Goal: Task Accomplishment & Management: Manage account settings

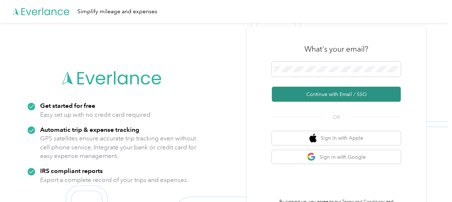
click at [320, 96] on button "Continue with Email / SSO" at bounding box center [336, 94] width 129 height 15
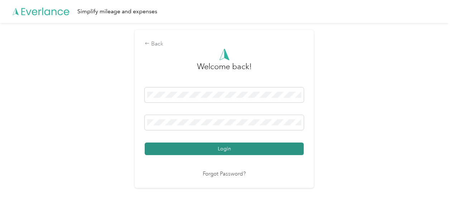
click at [227, 146] on button "Login" at bounding box center [224, 148] width 159 height 13
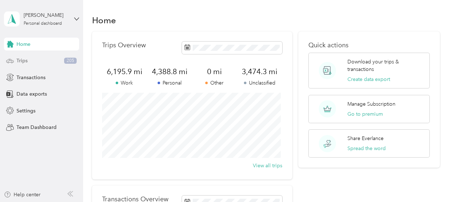
click at [23, 61] on span "Trips" at bounding box center [21, 61] width 11 height 8
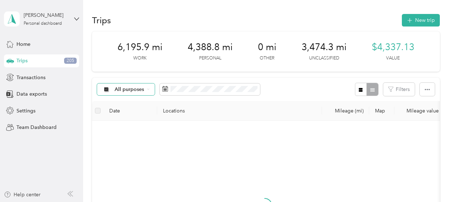
click at [148, 89] on icon at bounding box center [148, 89] width 3 height 3
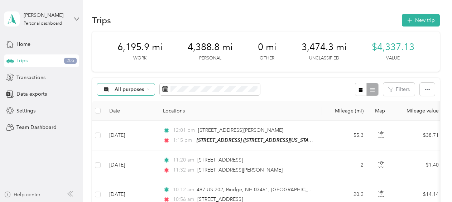
click at [122, 113] on span "Unclassified" at bounding box center [132, 114] width 35 height 8
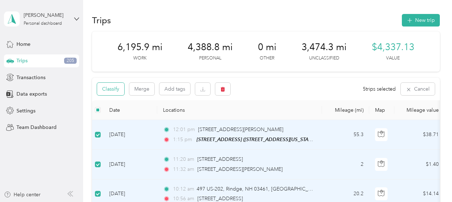
click at [120, 89] on button "Classify" at bounding box center [110, 89] width 27 height 13
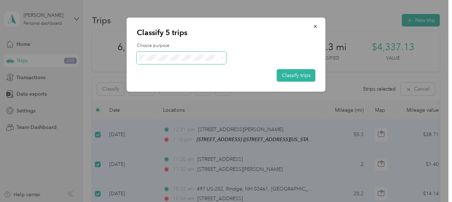
click at [220, 56] on span at bounding box center [221, 58] width 3 height 6
click at [223, 59] on icon at bounding box center [221, 58] width 3 height 3
click at [157, 70] on span "Work" at bounding box center [187, 68] width 67 height 8
click at [295, 73] on button "Classify trips" at bounding box center [296, 75] width 39 height 13
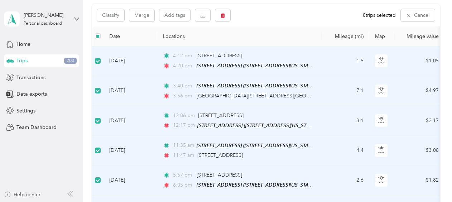
scroll to position [72, 0]
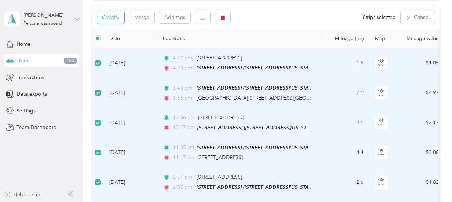
click at [117, 19] on button "Classify" at bounding box center [110, 17] width 27 height 13
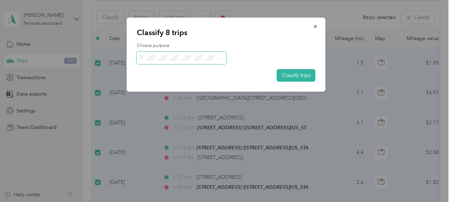
click at [222, 57] on icon at bounding box center [221, 58] width 3 height 3
click at [169, 82] on span "Personal" at bounding box center [187, 82] width 67 height 8
click at [291, 75] on button "Classify trips" at bounding box center [296, 75] width 39 height 13
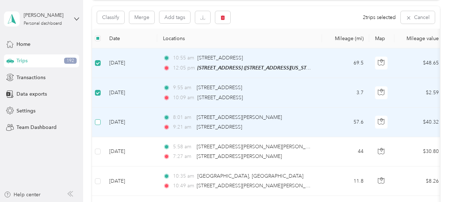
click at [96, 125] on label at bounding box center [98, 122] width 6 height 8
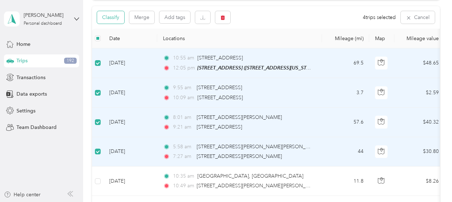
click at [118, 17] on button "Classify" at bounding box center [110, 17] width 27 height 13
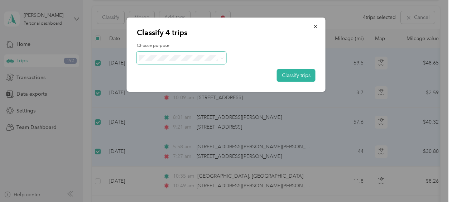
click at [220, 58] on icon at bounding box center [221, 58] width 3 height 3
click at [161, 70] on span "Work" at bounding box center [187, 71] width 67 height 8
click at [283, 77] on button "Classify trips" at bounding box center [296, 75] width 39 height 13
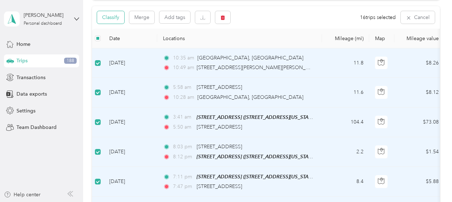
click at [121, 18] on button "Classify" at bounding box center [110, 17] width 27 height 13
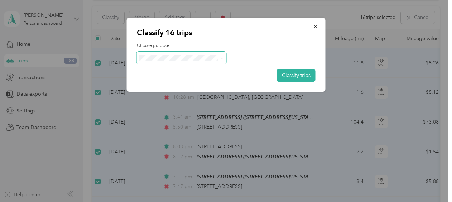
click at [220, 58] on icon at bounding box center [221, 58] width 3 height 3
click at [165, 84] on li "Personal" at bounding box center [181, 83] width 89 height 13
click at [290, 79] on button "Classify trips" at bounding box center [296, 75] width 39 height 13
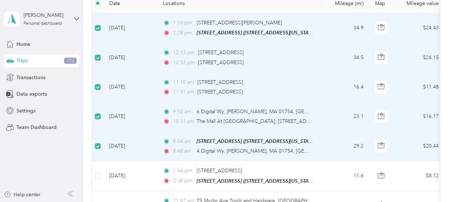
scroll to position [35, 0]
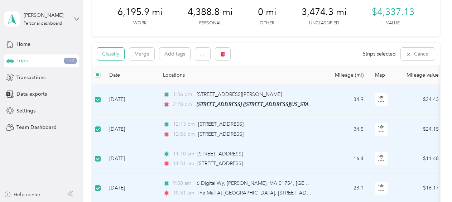
click at [120, 52] on button "Classify" at bounding box center [110, 54] width 27 height 13
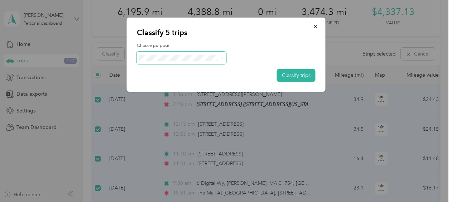
click at [222, 58] on icon at bounding box center [221, 58] width 3 height 3
click at [160, 69] on span "Work" at bounding box center [187, 67] width 67 height 8
click at [286, 75] on button "Classify trips" at bounding box center [296, 75] width 39 height 13
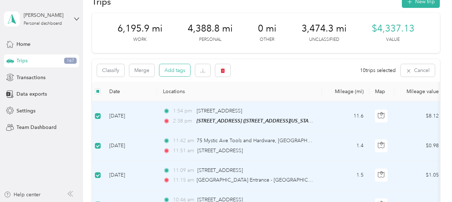
scroll to position [0, 0]
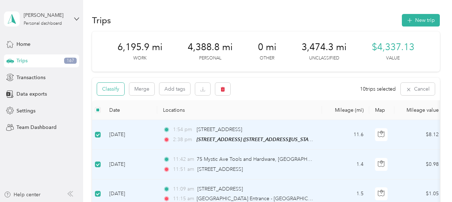
click at [119, 88] on button "Classify" at bounding box center [110, 89] width 27 height 13
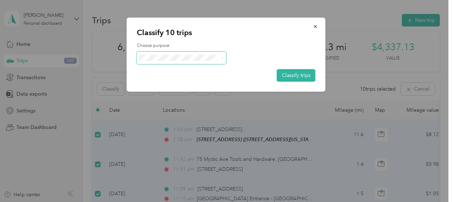
click at [219, 59] on span at bounding box center [221, 58] width 6 height 8
click at [220, 57] on icon at bounding box center [221, 58] width 3 height 3
click at [166, 82] on span "Personal" at bounding box center [187, 81] width 67 height 8
click at [293, 73] on button "Classify trips" at bounding box center [296, 75] width 39 height 13
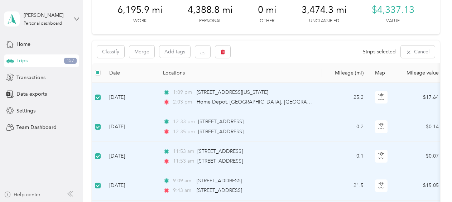
scroll to position [36, 0]
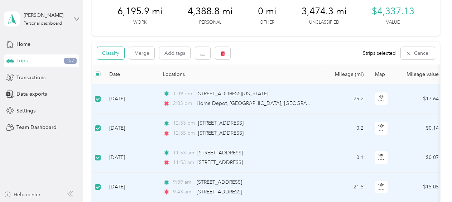
click at [120, 52] on button "Classify" at bounding box center [110, 53] width 27 height 13
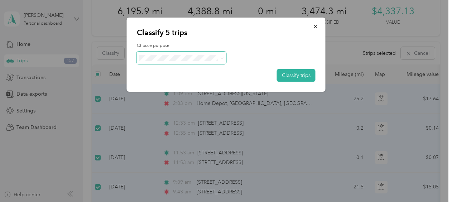
click at [222, 58] on icon at bounding box center [221, 58] width 3 height 3
click at [162, 72] on li "Work" at bounding box center [181, 71] width 89 height 13
click at [289, 72] on button "Classify trips" at bounding box center [296, 75] width 39 height 13
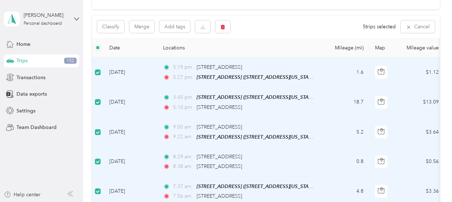
scroll to position [35, 0]
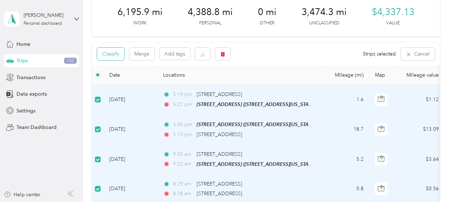
click at [114, 54] on button "Classify" at bounding box center [110, 54] width 27 height 13
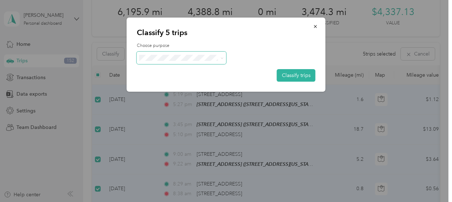
click at [221, 57] on icon at bounding box center [221, 58] width 3 height 3
click at [171, 83] on span "Personal" at bounding box center [187, 84] width 67 height 8
click at [287, 73] on button "Classify trips" at bounding box center [296, 75] width 39 height 13
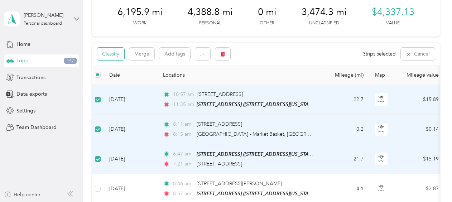
click at [121, 53] on button "Classify" at bounding box center [110, 54] width 27 height 13
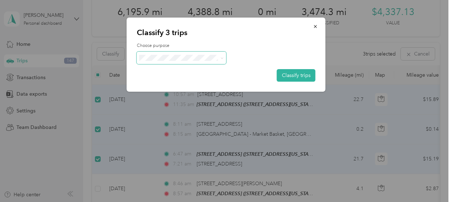
click at [221, 59] on icon at bounding box center [221, 58] width 3 height 3
click at [160, 72] on li "Work" at bounding box center [181, 67] width 89 height 13
click at [291, 76] on button "Classify trips" at bounding box center [296, 75] width 39 height 13
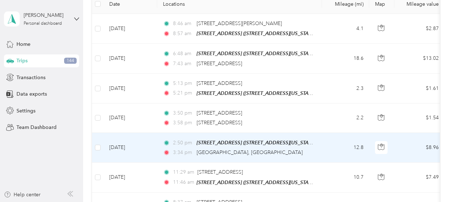
scroll to position [71, 0]
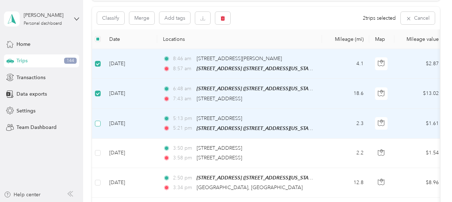
click at [96, 125] on label at bounding box center [98, 124] width 6 height 8
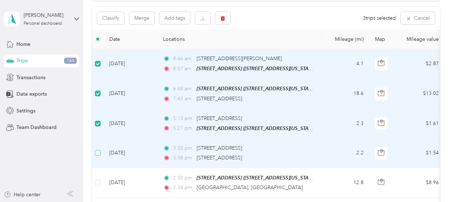
click at [97, 154] on label at bounding box center [98, 153] width 6 height 8
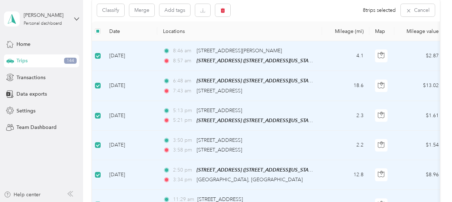
scroll to position [35, 0]
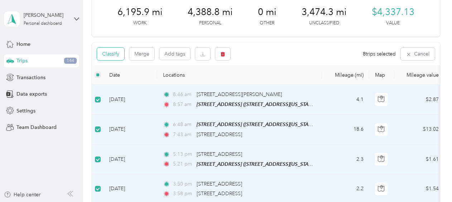
click at [115, 53] on button "Classify" at bounding box center [110, 54] width 27 height 13
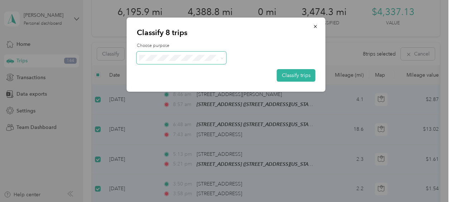
click at [221, 57] on icon at bounding box center [221, 58] width 3 height 3
click at [164, 82] on span "Personal" at bounding box center [187, 84] width 67 height 8
click at [291, 74] on button "Classify trips" at bounding box center [296, 75] width 39 height 13
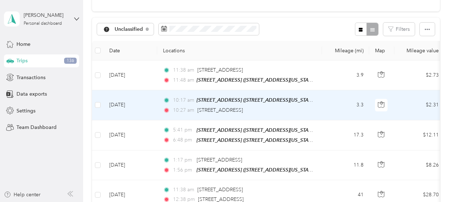
scroll to position [71, 0]
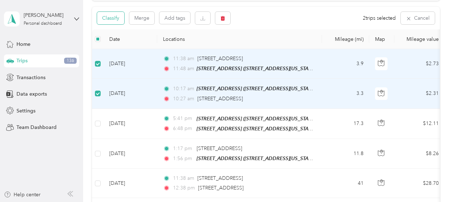
click at [118, 17] on button "Classify" at bounding box center [110, 18] width 27 height 13
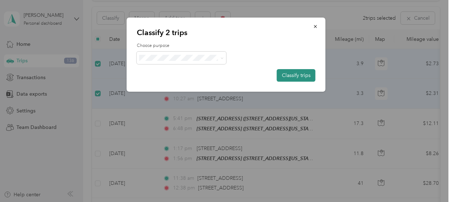
click at [283, 77] on button "Classify trips" at bounding box center [296, 75] width 39 height 13
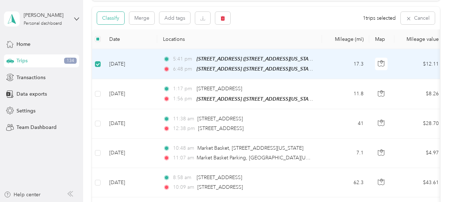
click at [120, 19] on button "Classify" at bounding box center [110, 18] width 27 height 13
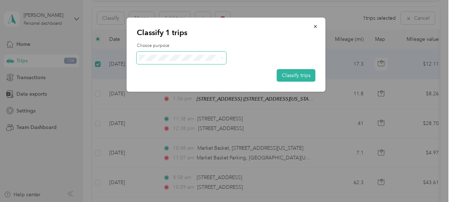
click at [221, 57] on icon at bounding box center [221, 58] width 3 height 3
click at [167, 82] on span "Personal" at bounding box center [183, 84] width 59 height 8
click at [292, 77] on button "Classify trips" at bounding box center [296, 75] width 39 height 13
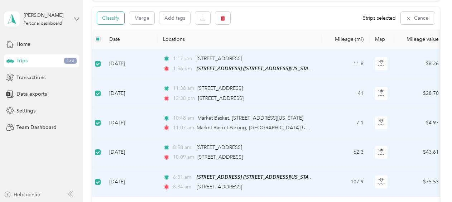
click at [118, 18] on button "Classify" at bounding box center [110, 18] width 27 height 13
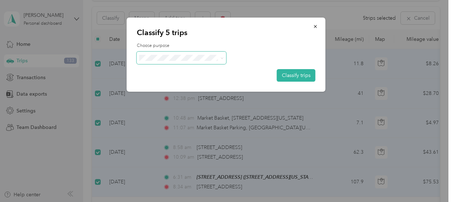
click at [220, 57] on icon at bounding box center [221, 58] width 3 height 3
click at [162, 70] on span "Work" at bounding box center [187, 68] width 67 height 8
click at [284, 74] on button "Classify trips" at bounding box center [296, 75] width 39 height 13
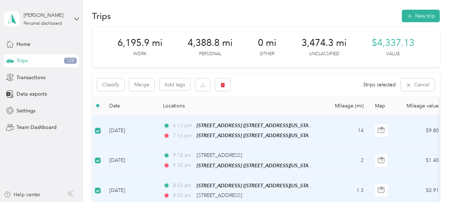
scroll to position [0, 0]
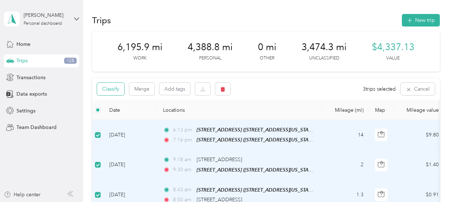
click at [120, 89] on button "Classify" at bounding box center [110, 89] width 27 height 13
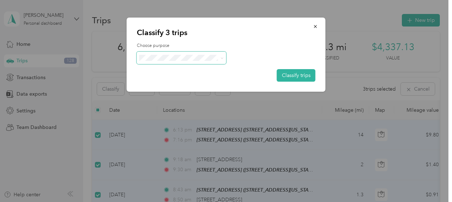
click at [221, 55] on span at bounding box center [221, 58] width 3 height 6
click at [219, 58] on span at bounding box center [221, 58] width 6 height 8
click at [221, 58] on icon at bounding box center [221, 57] width 2 height 1
click at [162, 82] on span "Personal" at bounding box center [187, 84] width 67 height 8
click at [287, 76] on button "Classify trips" at bounding box center [296, 75] width 39 height 13
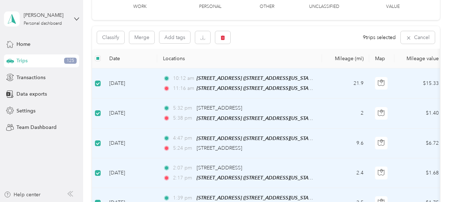
scroll to position [35, 0]
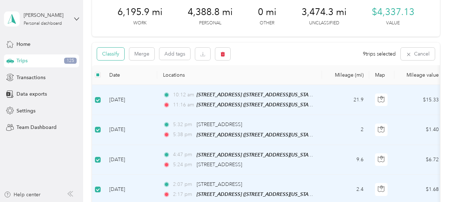
click at [119, 55] on button "Classify" at bounding box center [110, 54] width 27 height 13
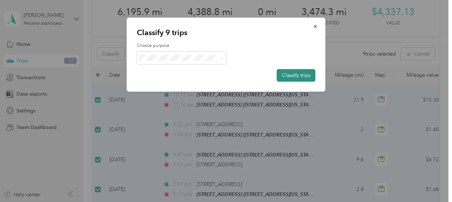
click at [284, 74] on button "Classify trips" at bounding box center [296, 75] width 39 height 13
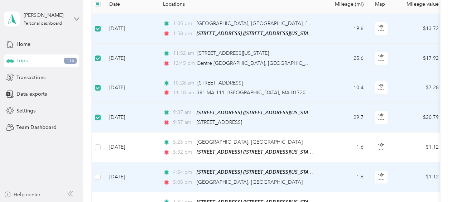
scroll to position [71, 0]
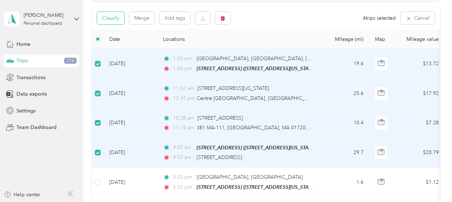
click at [120, 18] on button "Classify" at bounding box center [110, 18] width 27 height 13
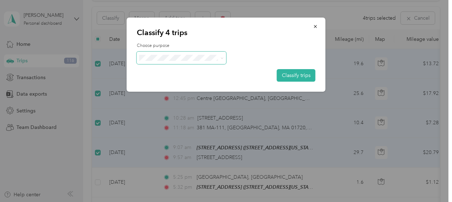
click at [222, 57] on icon at bounding box center [221, 58] width 3 height 3
click at [160, 72] on li "Work" at bounding box center [181, 67] width 89 height 13
click at [292, 77] on button "Classify trips" at bounding box center [296, 75] width 39 height 13
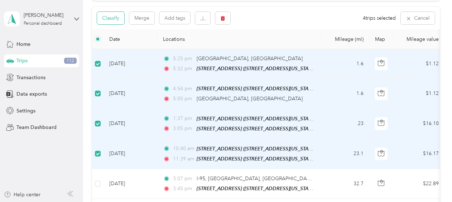
click at [119, 19] on button "Classify" at bounding box center [110, 18] width 27 height 13
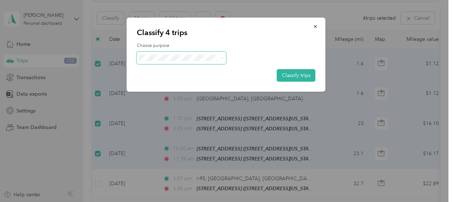
click at [220, 57] on icon at bounding box center [221, 57] width 2 height 1
click at [169, 83] on li "Personal" at bounding box center [181, 79] width 89 height 13
click at [293, 74] on button "Classify trips" at bounding box center [296, 75] width 39 height 13
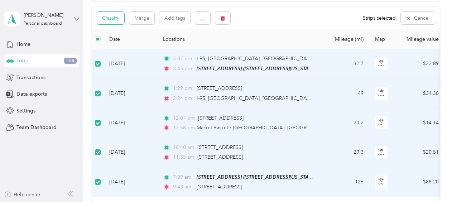
click at [118, 19] on button "Classify" at bounding box center [110, 18] width 27 height 13
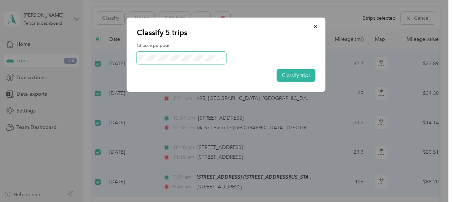
click at [221, 55] on span at bounding box center [221, 58] width 3 height 6
click at [222, 59] on icon at bounding box center [221, 58] width 3 height 3
click at [161, 73] on ol "Work Personal Consultant Other Charity Medical Moving Commute" at bounding box center [181, 115] width 89 height 100
click at [291, 76] on button "Classify trips" at bounding box center [296, 75] width 39 height 13
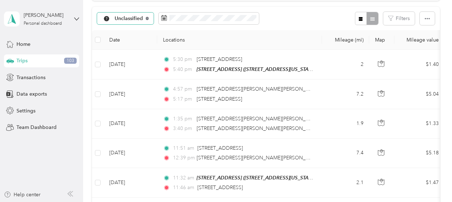
click at [146, 18] on icon at bounding box center [147, 18] width 3 height 3
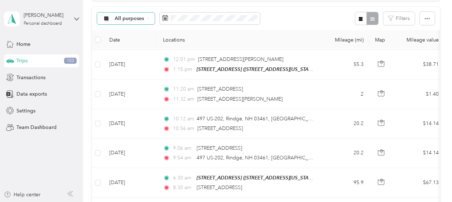
click at [147, 18] on icon at bounding box center [148, 18] width 3 height 3
click at [121, 67] on span "Personal" at bounding box center [132, 67] width 35 height 8
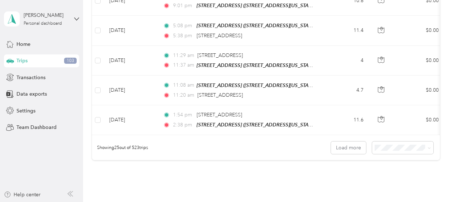
scroll to position [781, 0]
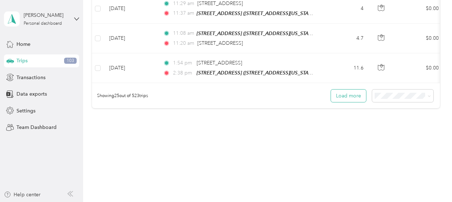
click at [339, 90] on button "Load more" at bounding box center [348, 95] width 35 height 13
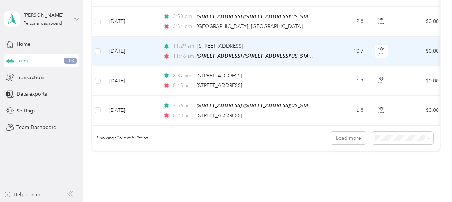
scroll to position [1496, 0]
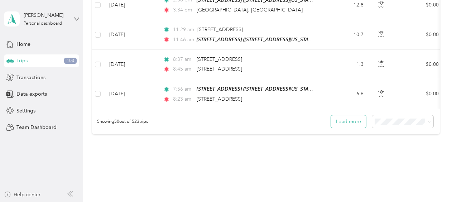
click at [341, 115] on button "Load more" at bounding box center [348, 121] width 35 height 13
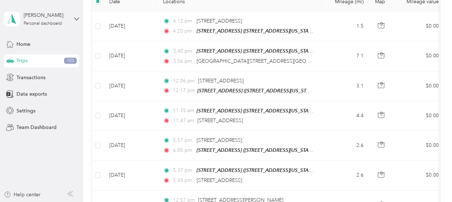
scroll to position [0, 0]
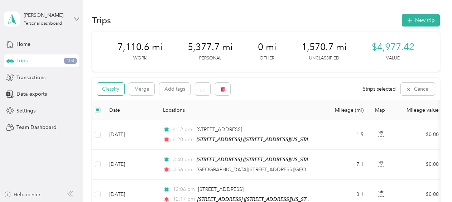
click at [115, 87] on button "Classify" at bounding box center [110, 89] width 27 height 13
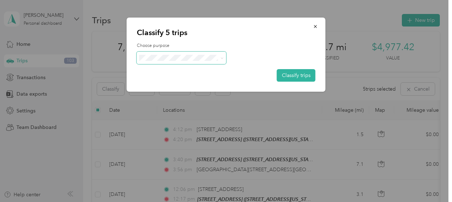
click at [221, 56] on span at bounding box center [221, 58] width 3 height 6
click at [222, 58] on icon at bounding box center [221, 57] width 2 height 1
click at [159, 69] on span "Work" at bounding box center [187, 71] width 67 height 8
click at [288, 75] on button "Classify trips" at bounding box center [296, 75] width 39 height 13
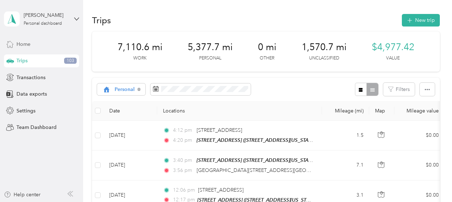
click at [20, 44] on span "Home" at bounding box center [23, 44] width 14 height 8
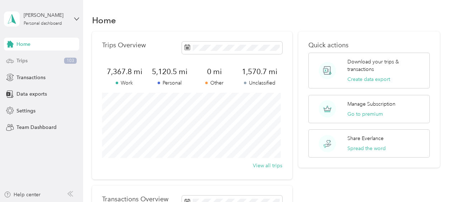
click at [24, 61] on span "Trips" at bounding box center [21, 61] width 11 height 8
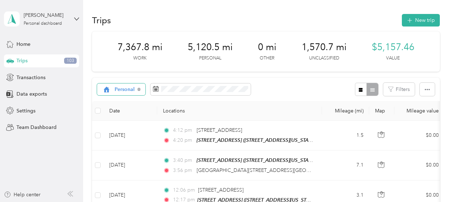
click at [132, 91] on span "Personal" at bounding box center [125, 89] width 20 height 5
click at [127, 116] on li "Unclassified" at bounding box center [123, 114] width 52 height 13
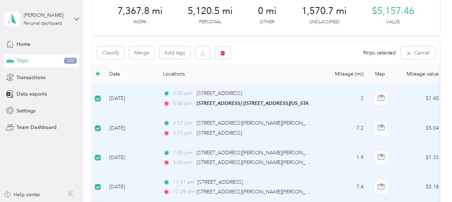
scroll to position [35, 0]
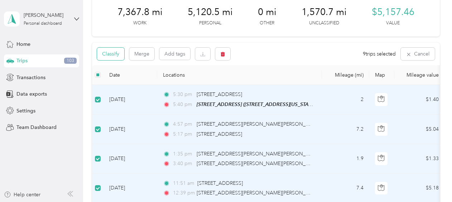
click at [119, 53] on button "Classify" at bounding box center [110, 54] width 27 height 13
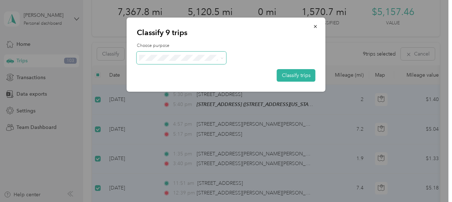
click at [221, 58] on icon at bounding box center [221, 58] width 3 height 3
click at [163, 82] on span "Personal" at bounding box center [187, 84] width 67 height 8
click at [284, 72] on button "Classify trips" at bounding box center [296, 75] width 39 height 13
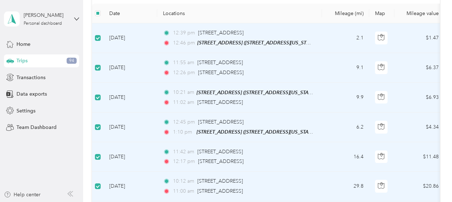
scroll to position [71, 0]
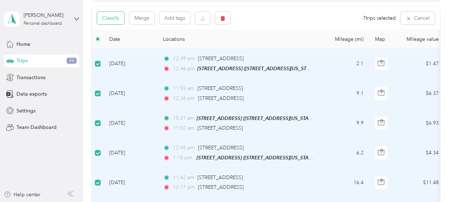
click at [120, 19] on button "Classify" at bounding box center [110, 18] width 27 height 13
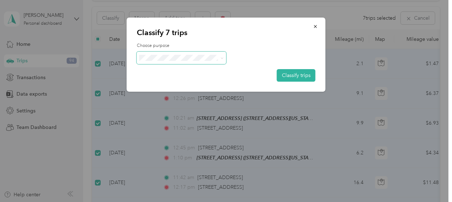
click at [221, 58] on icon at bounding box center [221, 58] width 3 height 3
click at [159, 72] on li "Work" at bounding box center [181, 71] width 89 height 13
click at [295, 74] on button "Classify trips" at bounding box center [296, 75] width 39 height 13
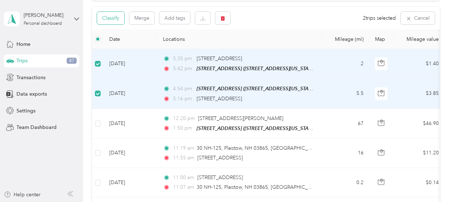
click at [119, 15] on button "Classify" at bounding box center [110, 18] width 27 height 13
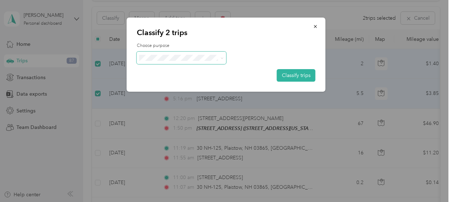
click at [220, 57] on icon at bounding box center [221, 58] width 3 height 3
click at [163, 83] on span "Personal" at bounding box center [187, 84] width 67 height 8
click at [298, 73] on button "Classify trips" at bounding box center [296, 75] width 39 height 13
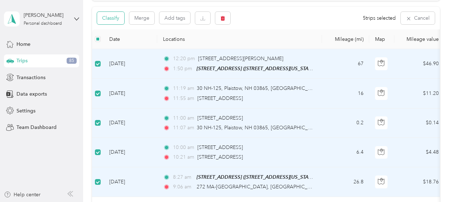
click at [120, 18] on button "Classify" at bounding box center [110, 18] width 27 height 13
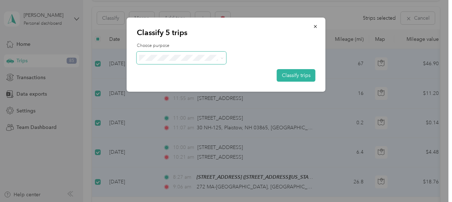
click at [220, 57] on icon at bounding box center [221, 58] width 3 height 3
click at [161, 72] on li "Work" at bounding box center [181, 71] width 89 height 13
click at [297, 73] on button "Classify trips" at bounding box center [296, 75] width 39 height 13
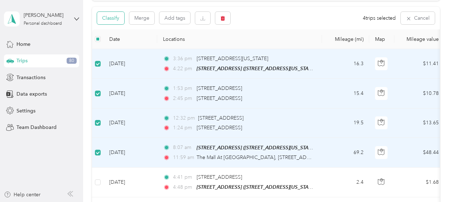
click at [118, 19] on button "Classify" at bounding box center [110, 18] width 27 height 13
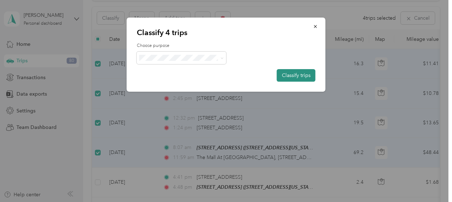
click at [289, 73] on button "Classify trips" at bounding box center [296, 75] width 39 height 13
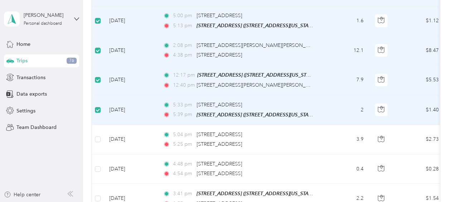
scroll to position [250, 0]
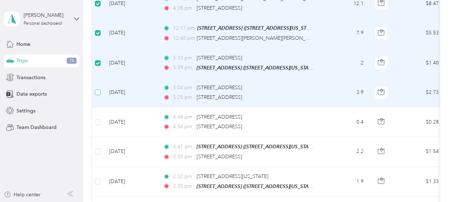
click at [99, 92] on label at bounding box center [98, 92] width 6 height 8
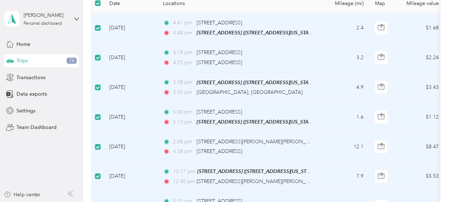
scroll to position [0, 0]
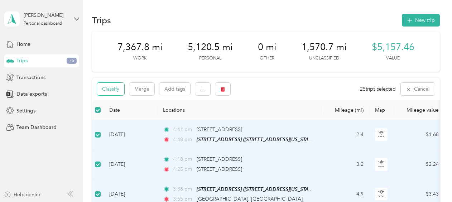
click at [116, 90] on button "Classify" at bounding box center [110, 89] width 27 height 13
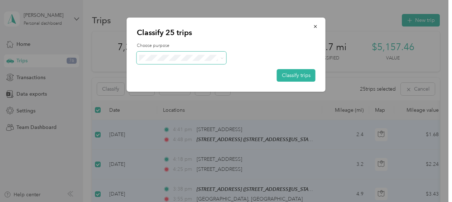
click at [223, 57] on icon at bounding box center [221, 58] width 3 height 3
click at [162, 82] on span "Personal" at bounding box center [187, 80] width 67 height 8
click at [288, 74] on button "Classify trips" at bounding box center [296, 75] width 39 height 13
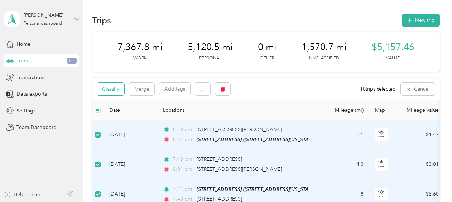
click at [118, 89] on button "Classify" at bounding box center [110, 89] width 27 height 13
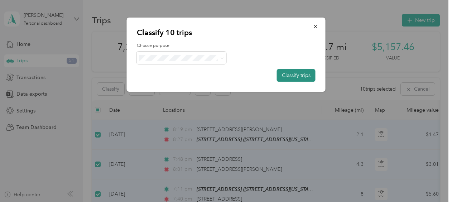
click at [291, 74] on button "Classify trips" at bounding box center [296, 75] width 39 height 13
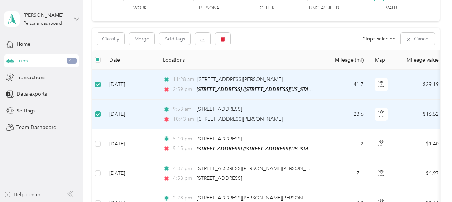
scroll to position [35, 0]
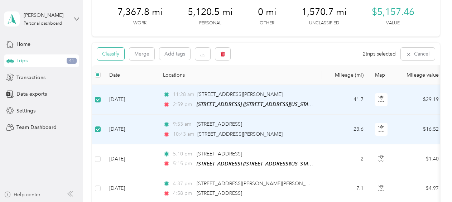
click at [118, 55] on button "Classify" at bounding box center [110, 54] width 27 height 13
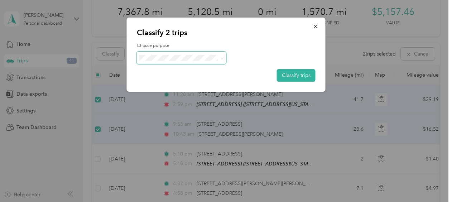
click at [222, 56] on span at bounding box center [221, 58] width 3 height 6
click at [221, 58] on icon at bounding box center [221, 58] width 3 height 3
click at [158, 70] on span "Work" at bounding box center [187, 70] width 67 height 8
click at [281, 77] on button "Classify trips" at bounding box center [296, 75] width 39 height 13
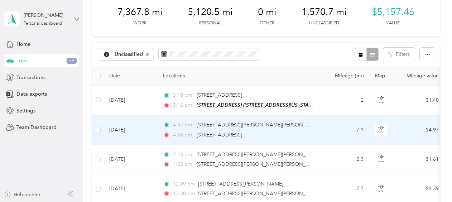
scroll to position [0, 0]
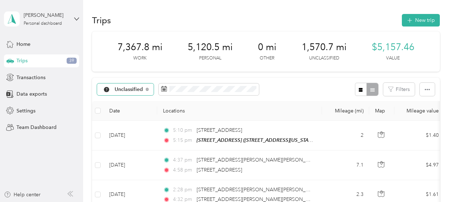
click at [138, 90] on span "Unclassified" at bounding box center [129, 89] width 29 height 5
click at [125, 139] on span "Personal" at bounding box center [133, 140] width 37 height 8
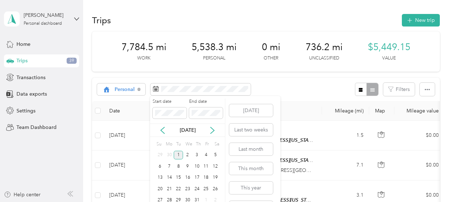
click at [176, 154] on div "1" at bounding box center [178, 155] width 9 height 9
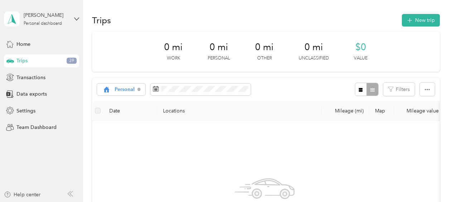
click at [21, 60] on span "Trips" at bounding box center [21, 61] width 11 height 8
click at [22, 62] on span "Trips" at bounding box center [21, 61] width 11 height 8
click at [21, 44] on span "Home" at bounding box center [23, 44] width 14 height 8
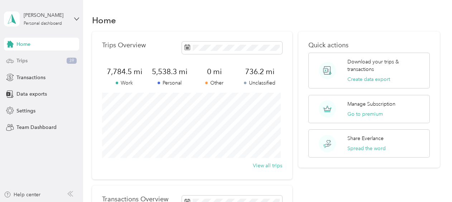
click at [23, 60] on span "Trips" at bounding box center [21, 61] width 11 height 8
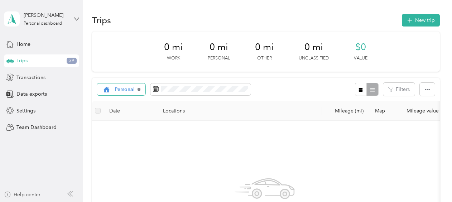
click at [139, 89] on icon at bounding box center [138, 89] width 1 height 1
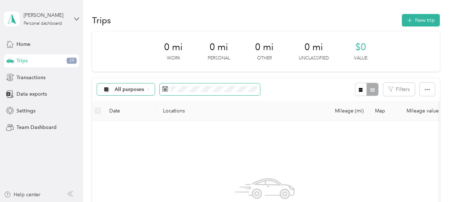
click at [166, 88] on icon at bounding box center [165, 89] width 6 height 6
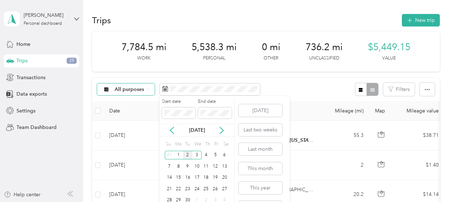
click at [187, 154] on div "2" at bounding box center [187, 155] width 9 height 9
click at [187, 155] on div "2" at bounding box center [187, 155] width 9 height 9
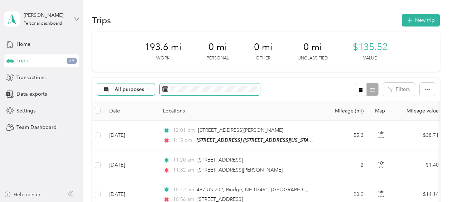
click at [164, 89] on icon at bounding box center [165, 89] width 6 height 6
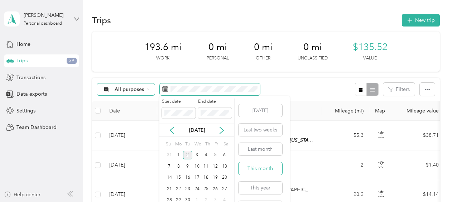
scroll to position [19, 0]
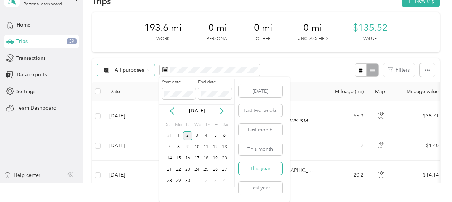
click at [257, 168] on button "This year" at bounding box center [260, 168] width 44 height 13
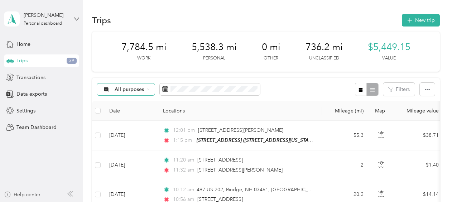
click at [148, 89] on icon at bounding box center [148, 89] width 3 height 3
click at [125, 115] on li "Unclassified" at bounding box center [125, 110] width 57 height 13
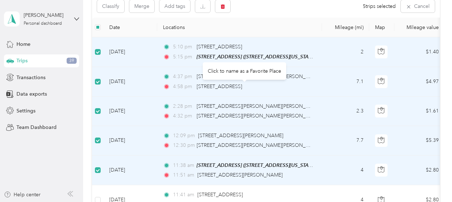
scroll to position [72, 0]
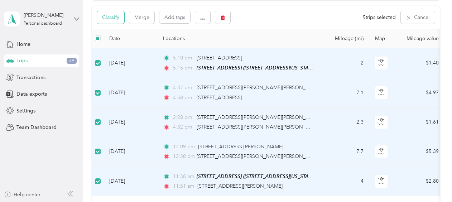
click at [115, 20] on button "Classify" at bounding box center [110, 17] width 27 height 13
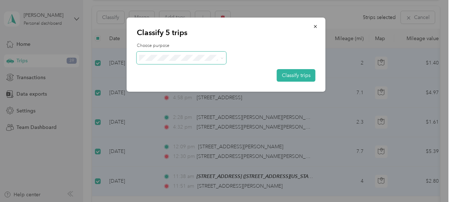
click at [222, 57] on icon at bounding box center [221, 58] width 3 height 3
click at [163, 82] on span "Personal" at bounding box center [187, 80] width 67 height 8
click at [284, 72] on button "Classify trips" at bounding box center [296, 75] width 39 height 13
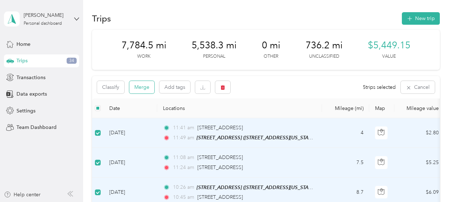
scroll to position [0, 0]
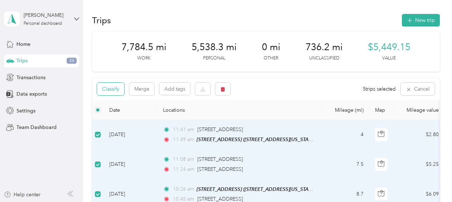
click at [120, 88] on button "Classify" at bounding box center [110, 89] width 27 height 13
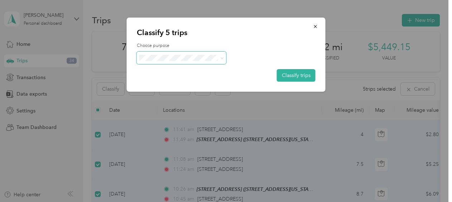
click at [221, 58] on icon at bounding box center [221, 58] width 3 height 3
click at [161, 71] on li "Work" at bounding box center [181, 71] width 89 height 13
click at [296, 73] on button "Classify trips" at bounding box center [296, 75] width 39 height 13
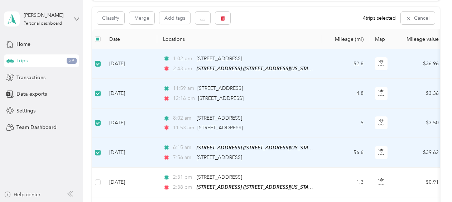
scroll to position [35, 0]
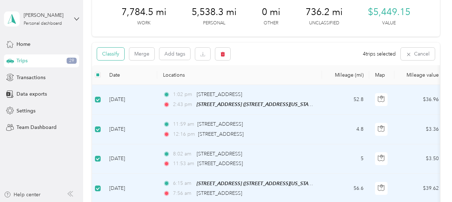
click at [119, 55] on button "Classify" at bounding box center [110, 54] width 27 height 13
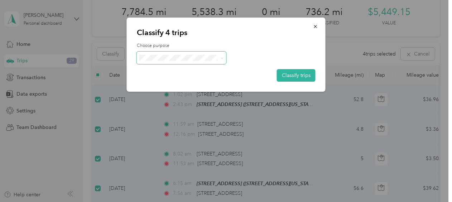
click at [223, 57] on icon at bounding box center [221, 58] width 3 height 3
click at [166, 82] on span "Personal" at bounding box center [187, 84] width 67 height 8
click at [296, 75] on button "Classify trips" at bounding box center [296, 75] width 39 height 13
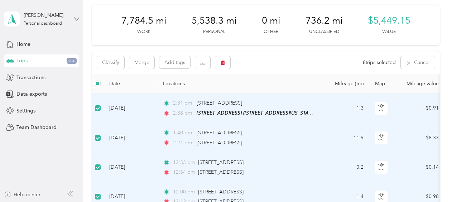
scroll to position [36, 0]
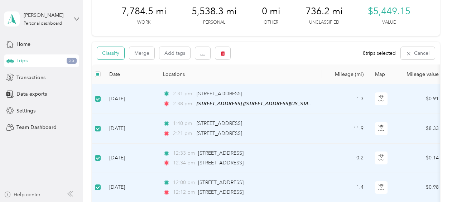
click at [118, 54] on button "Classify" at bounding box center [110, 53] width 27 height 13
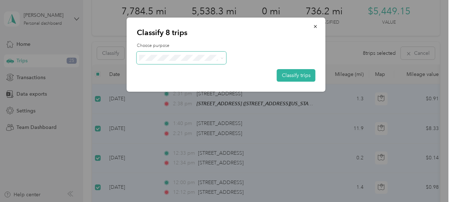
click at [222, 58] on icon at bounding box center [221, 58] width 3 height 3
click at [163, 72] on li "Work" at bounding box center [181, 67] width 89 height 13
click at [286, 75] on button "Classify trips" at bounding box center [296, 75] width 39 height 13
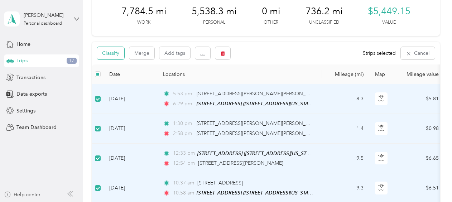
click at [121, 54] on button "Classify" at bounding box center [110, 53] width 27 height 13
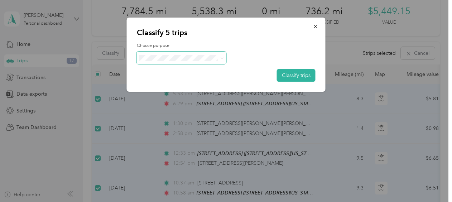
click at [222, 58] on icon at bounding box center [221, 58] width 3 height 3
click at [162, 82] on span "Personal" at bounding box center [187, 83] width 67 height 8
click at [292, 73] on button "Classify trips" at bounding box center [296, 75] width 39 height 13
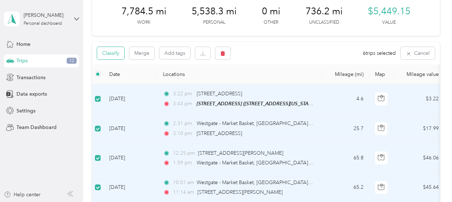
click at [120, 53] on button "Classify" at bounding box center [110, 53] width 27 height 13
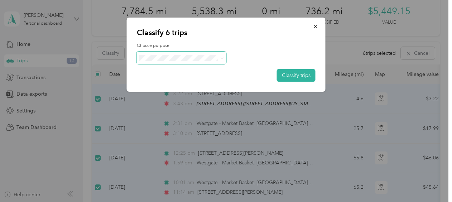
click at [220, 58] on icon at bounding box center [221, 58] width 3 height 3
click at [163, 71] on span "Work" at bounding box center [187, 69] width 67 height 8
click at [290, 73] on button "Classify trips" at bounding box center [296, 75] width 39 height 13
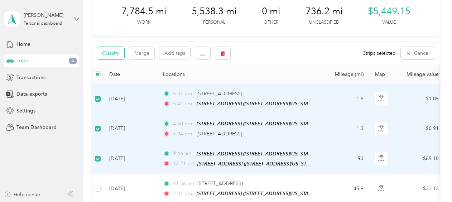
click at [119, 52] on button "Classify" at bounding box center [110, 53] width 27 height 13
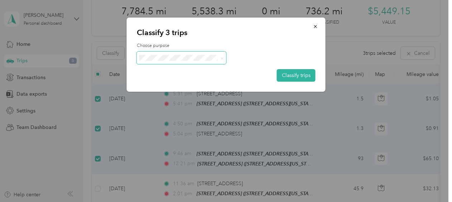
click at [221, 57] on icon at bounding box center [221, 58] width 3 height 3
click at [160, 82] on span "Personal" at bounding box center [187, 83] width 67 height 8
click at [283, 77] on button "Classify trips" at bounding box center [296, 75] width 39 height 13
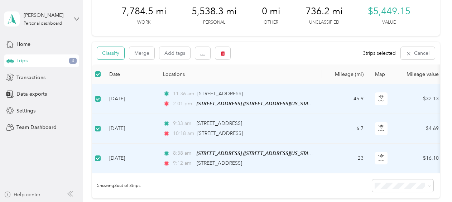
click at [118, 55] on button "Classify" at bounding box center [110, 53] width 27 height 13
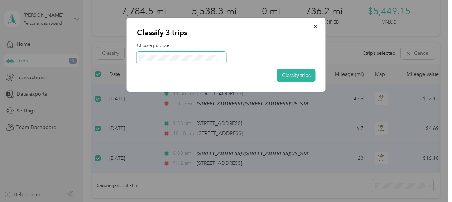
click at [221, 59] on icon at bounding box center [221, 58] width 3 height 3
click at [161, 73] on li "Work" at bounding box center [181, 66] width 89 height 13
click at [293, 74] on button "Classify trips" at bounding box center [296, 75] width 39 height 13
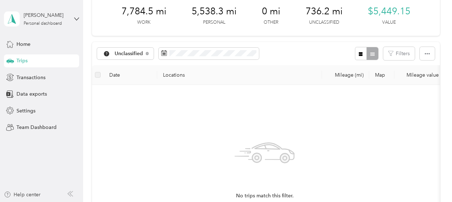
scroll to position [0, 0]
